Goal: Check status: Check status

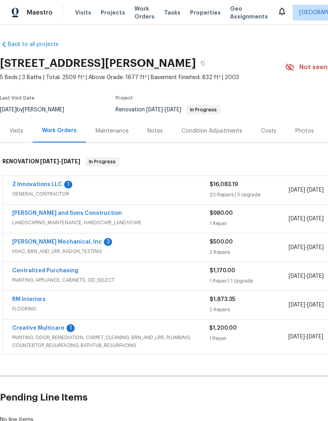
click at [56, 331] on link "Creative Multicare" at bounding box center [38, 329] width 52 height 6
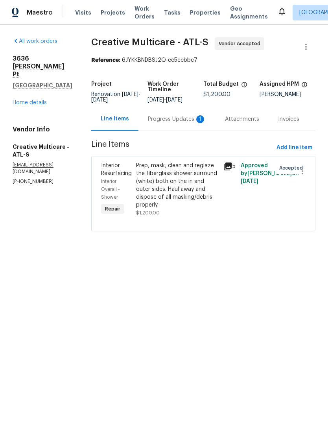
click at [181, 123] on div "Progress Updates 1" at bounding box center [177, 119] width 58 height 8
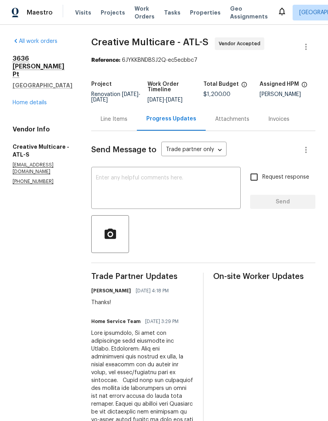
click at [128, 123] on div "Line Items" at bounding box center [114, 119] width 27 height 8
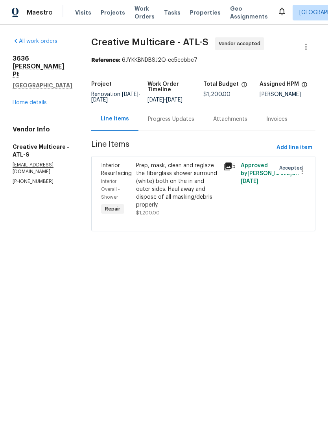
click at [45, 100] on link "Home details" at bounding box center [30, 103] width 34 height 6
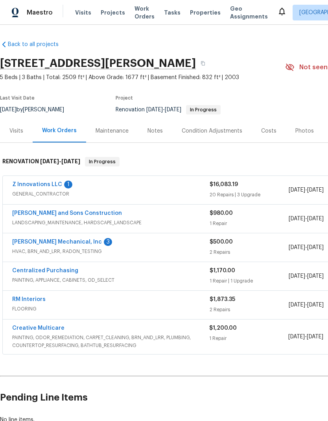
click at [67, 240] on link "[PERSON_NAME] Mechanical, Inc" at bounding box center [57, 242] width 90 height 6
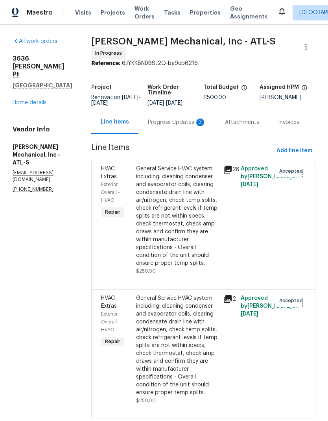
click at [174, 126] on div "Progress Updates 3" at bounding box center [177, 122] width 58 height 8
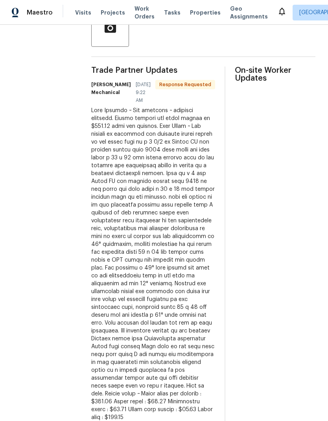
scroll to position [195, 0]
